Goal: Navigation & Orientation: Understand site structure

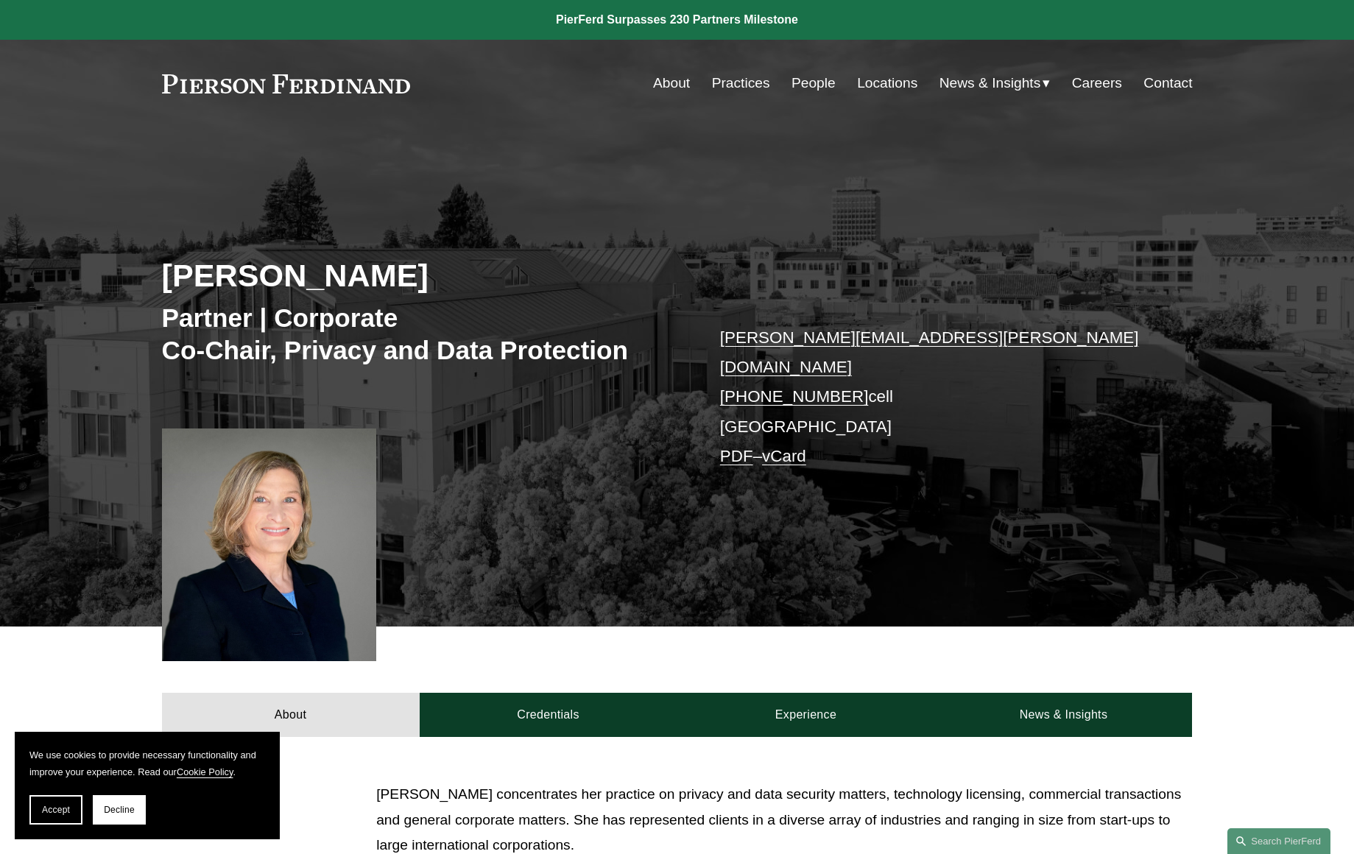
click at [670, 85] on link "About" at bounding box center [671, 83] width 37 height 28
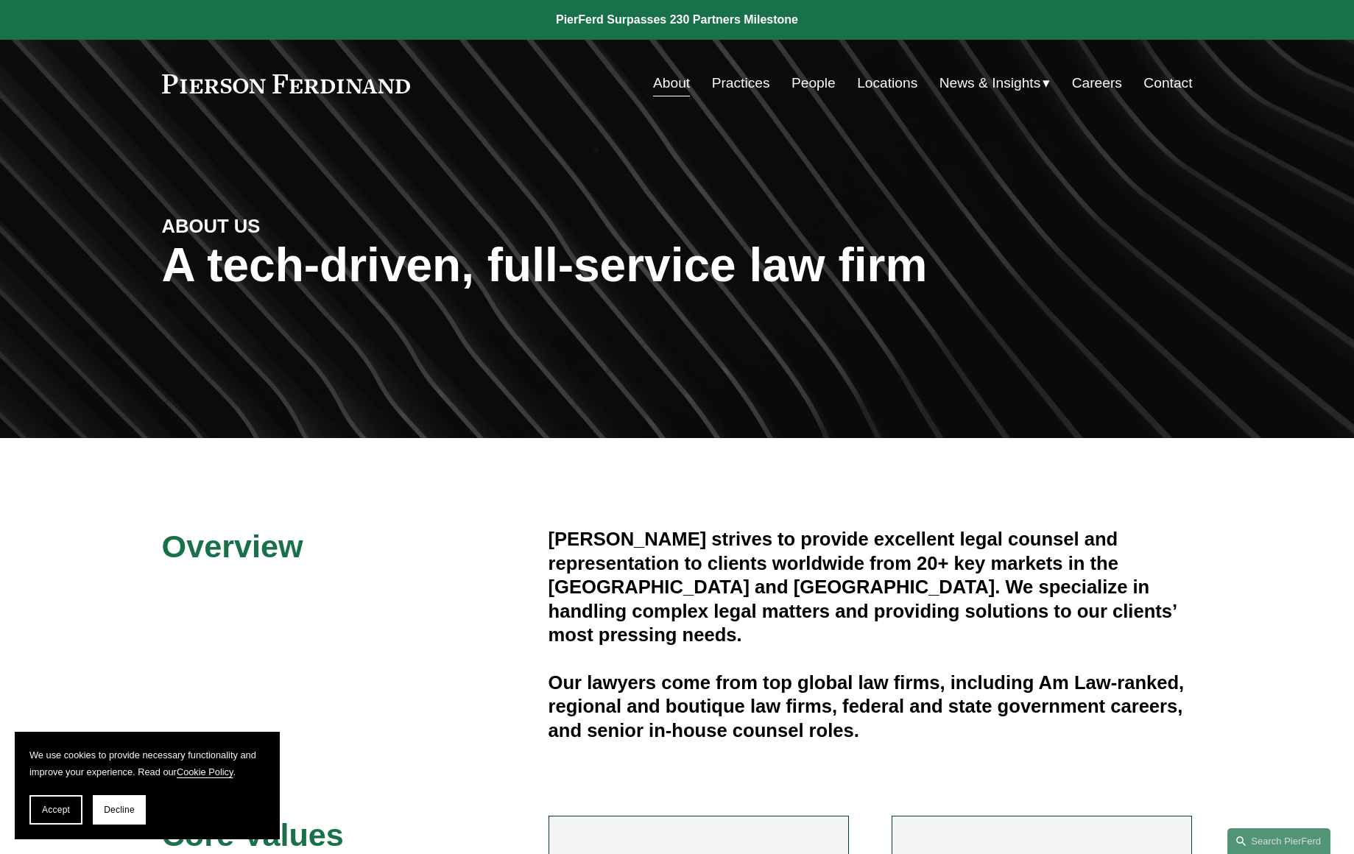
click at [0, 0] on span "News" at bounding box center [0, 0] width 0 height 0
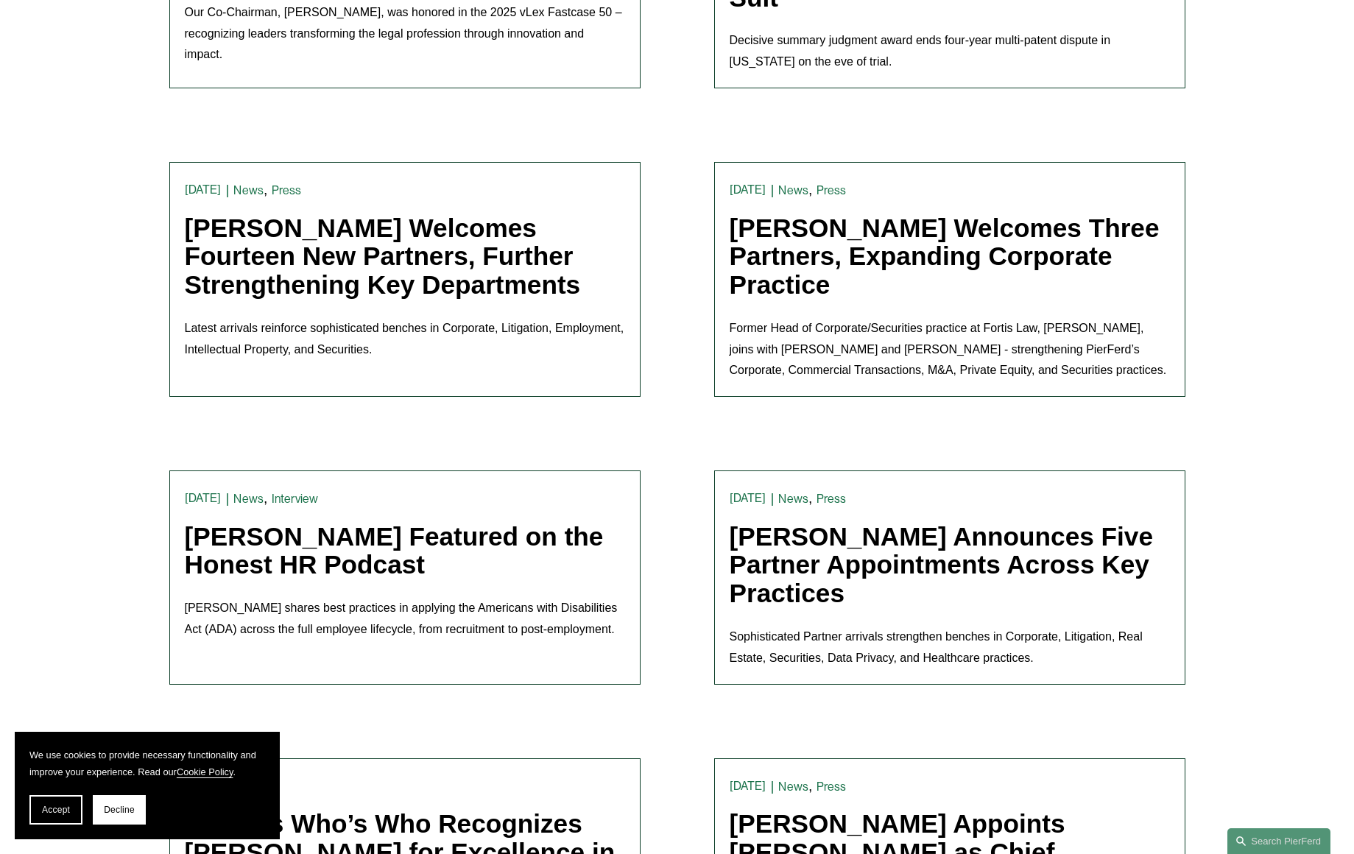
scroll to position [631, 0]
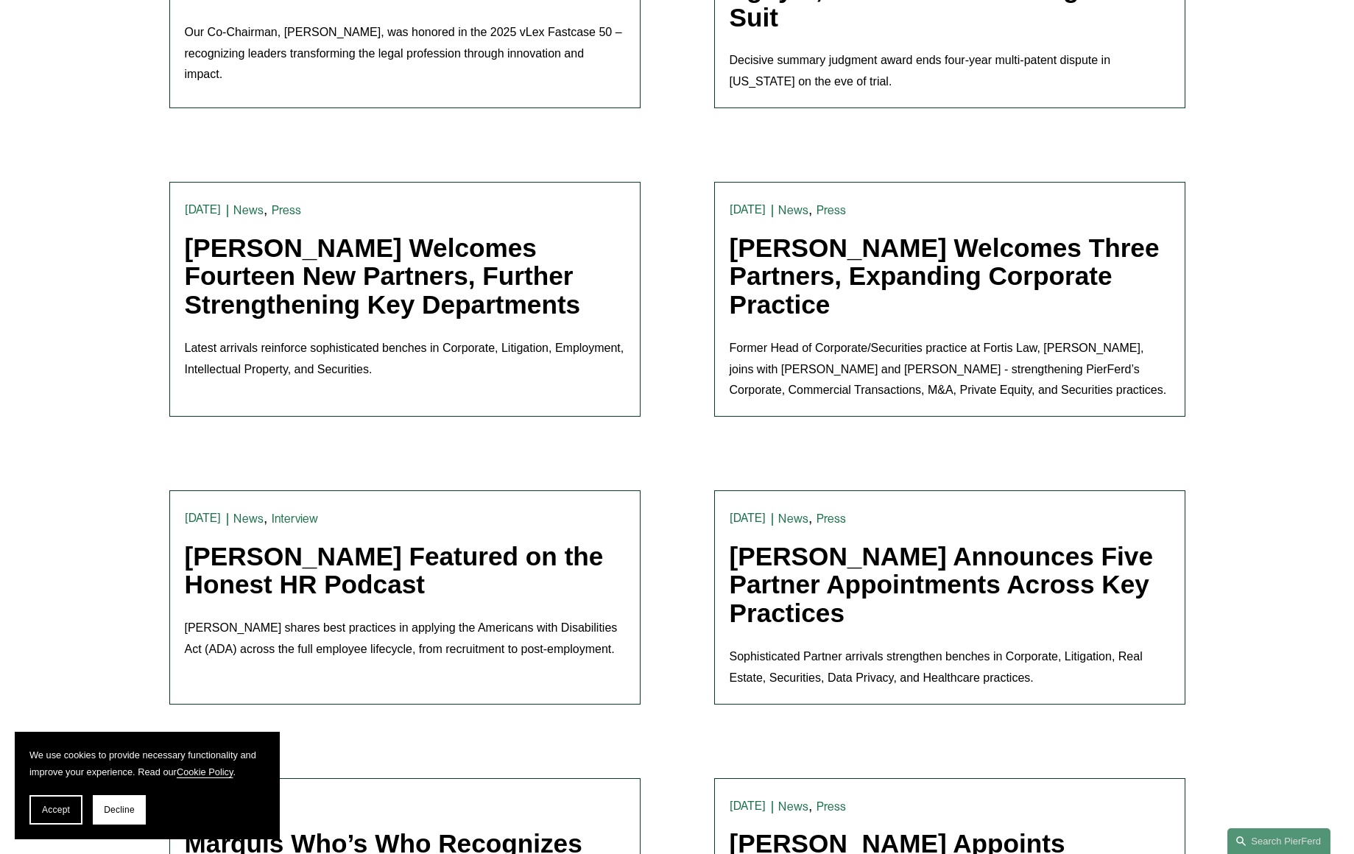
click at [305, 291] on link "Pierson Ferdinand Welcomes Fourteen New Partners, Further Strengthening Key Dep…" at bounding box center [383, 275] width 396 height 85
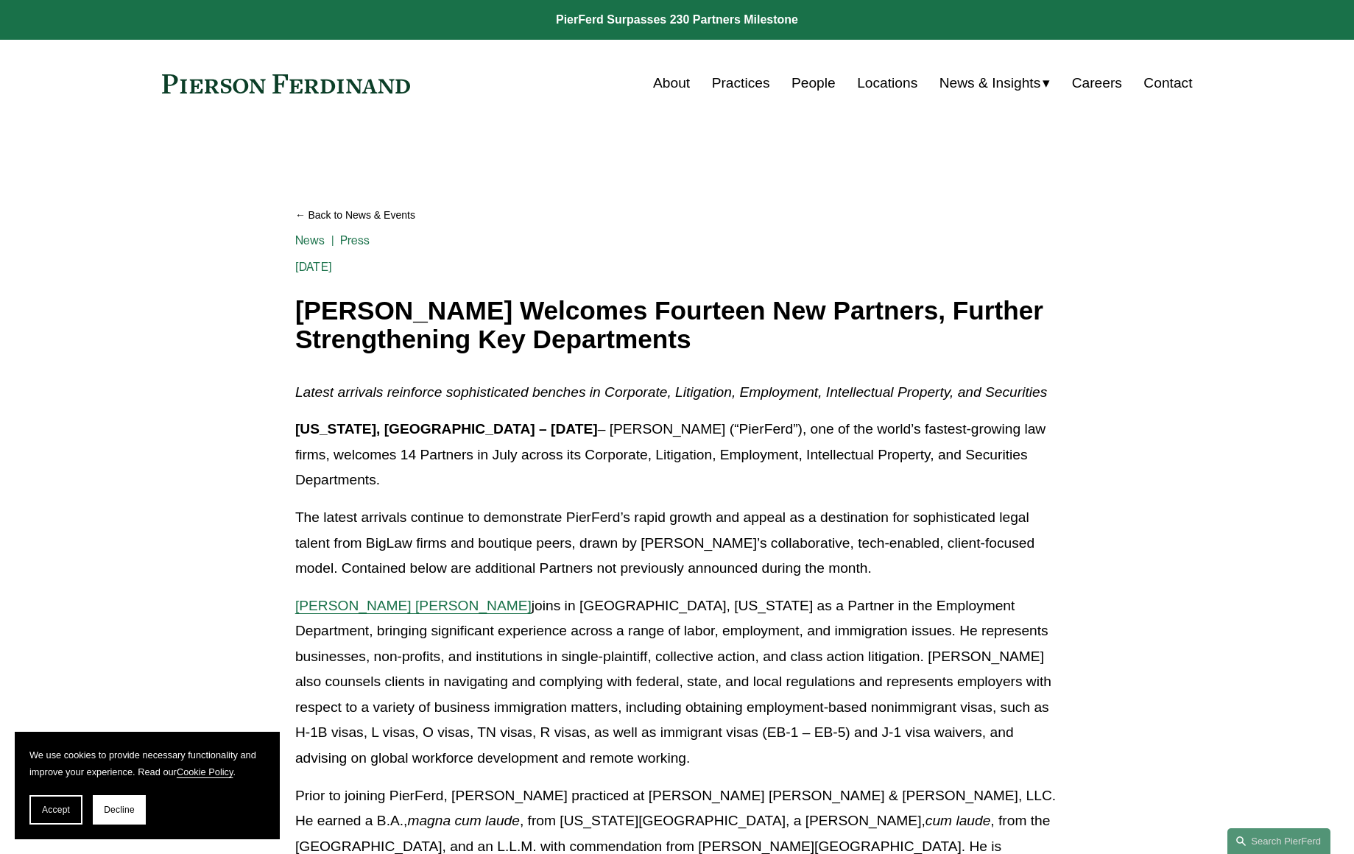
click at [888, 83] on link "Locations" at bounding box center [887, 83] width 60 height 28
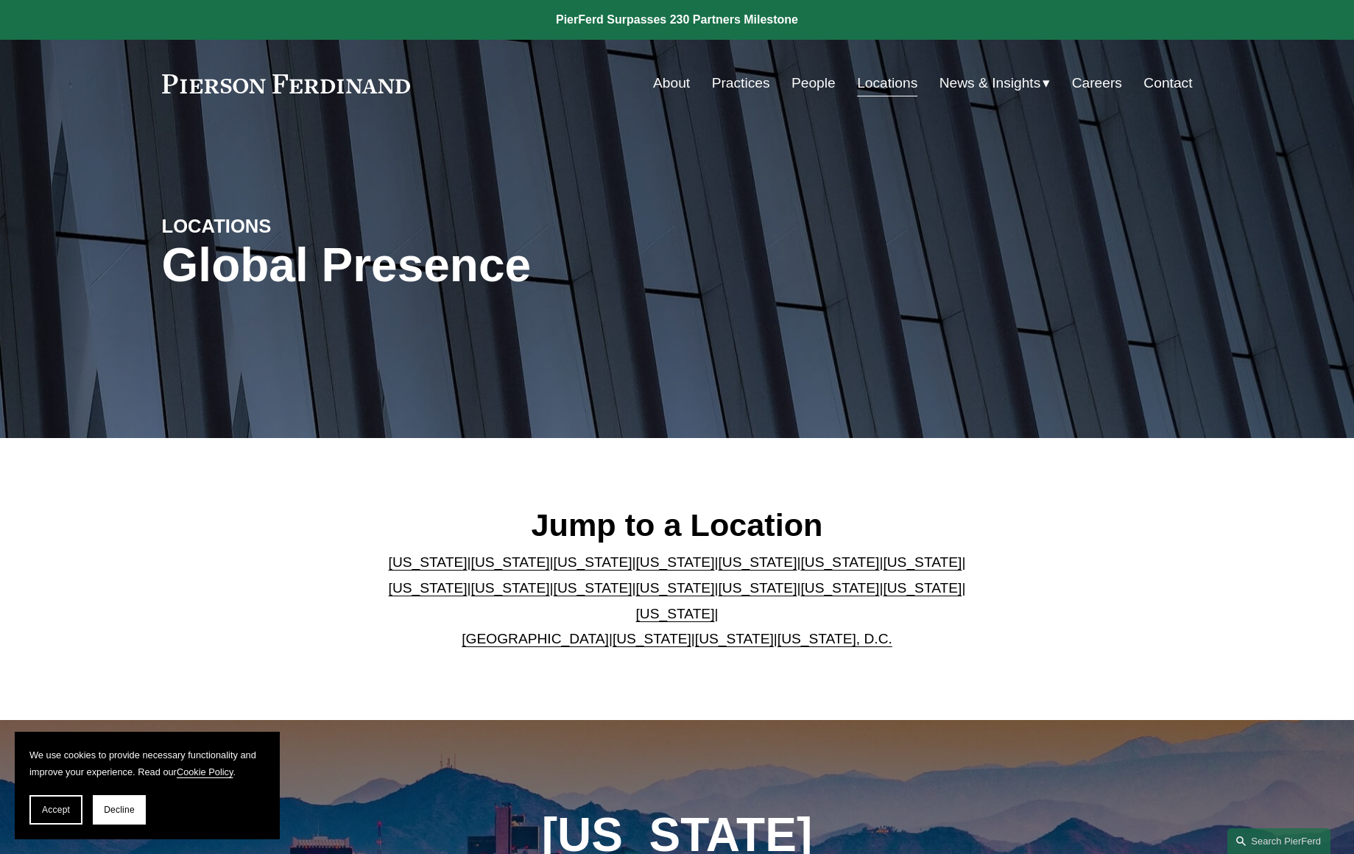
click at [0, 0] on span "Blogs" at bounding box center [0, 0] width 0 height 0
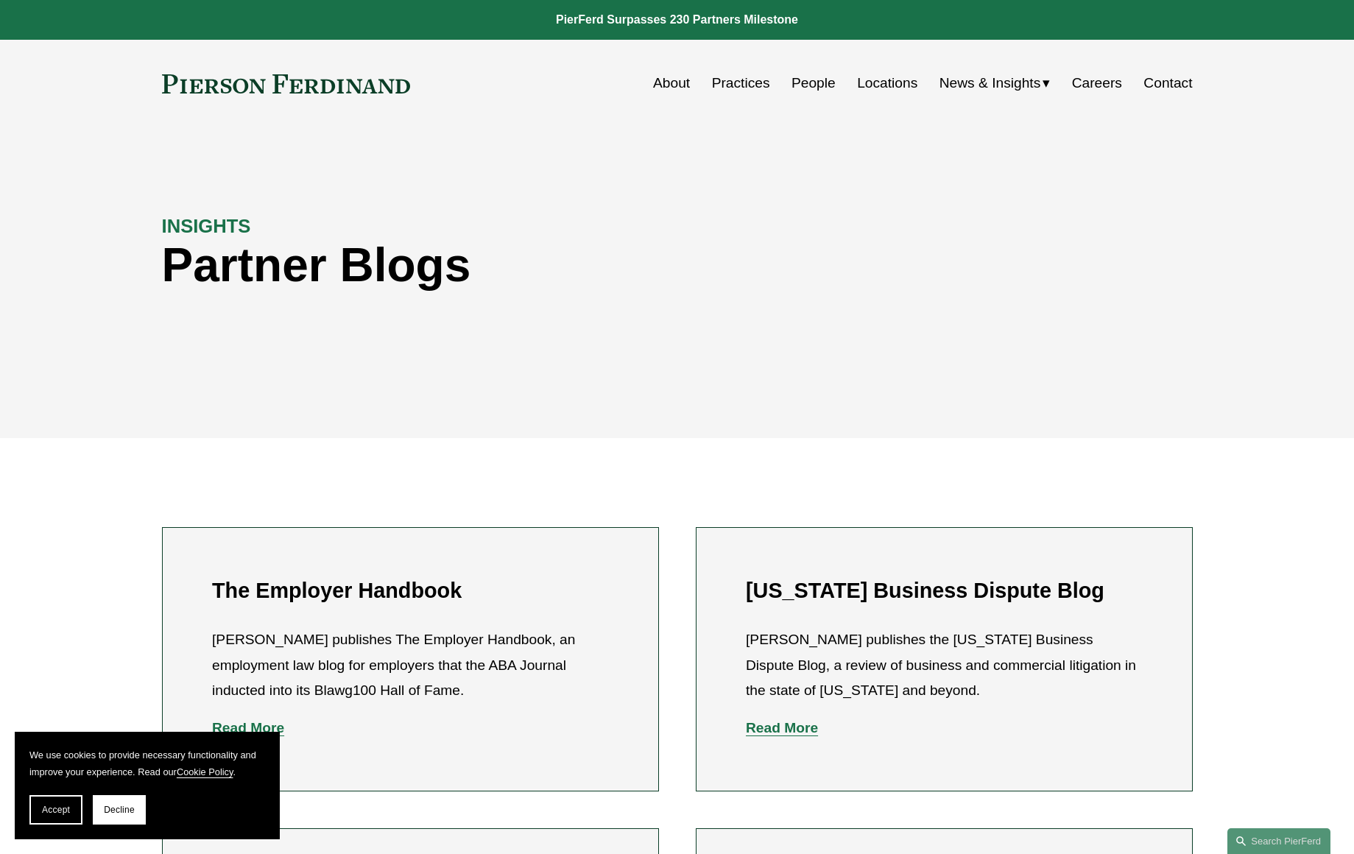
click at [748, 88] on link "Practices" at bounding box center [741, 83] width 58 height 28
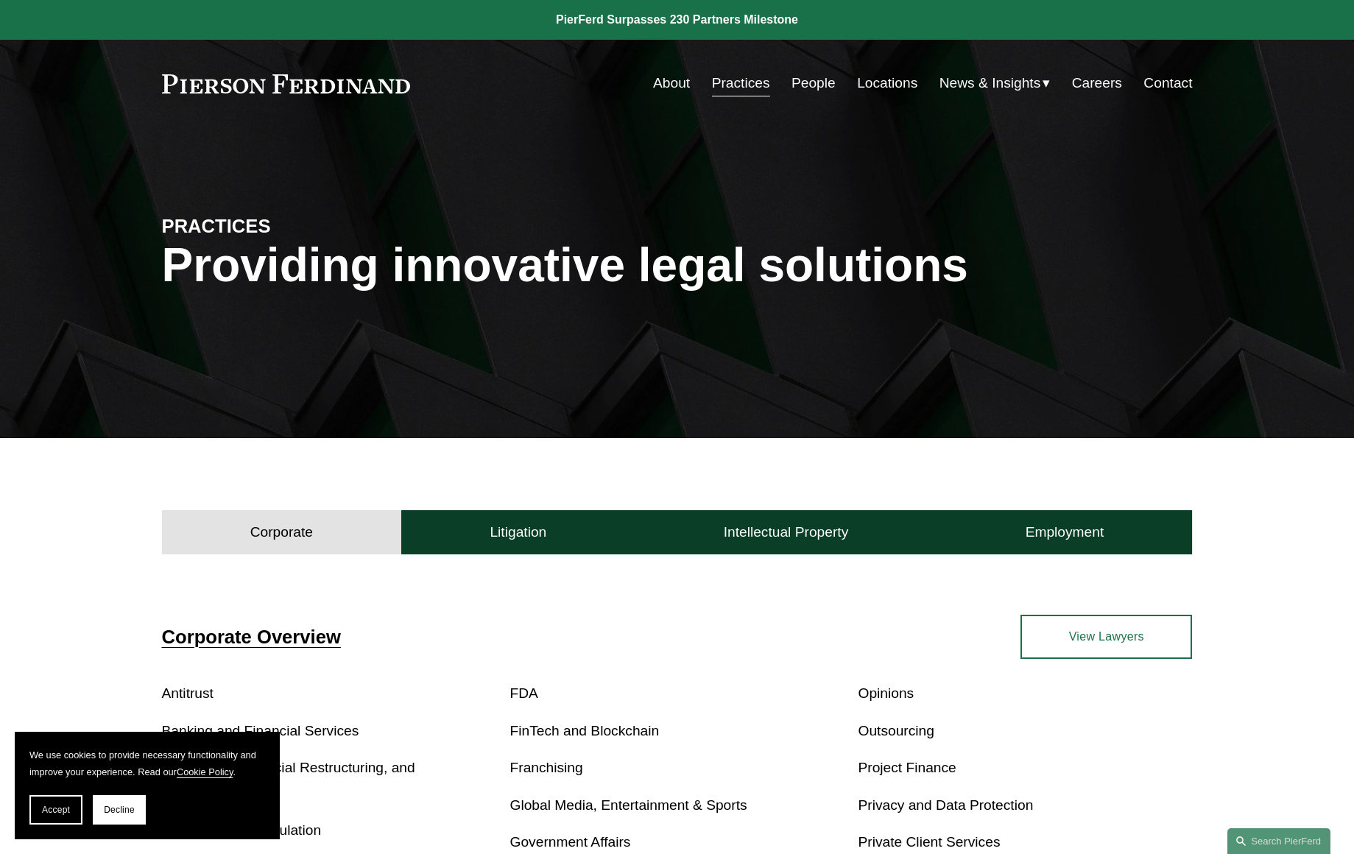
click at [675, 85] on link "About" at bounding box center [671, 83] width 37 height 28
